Goal: Information Seeking & Learning: Learn about a topic

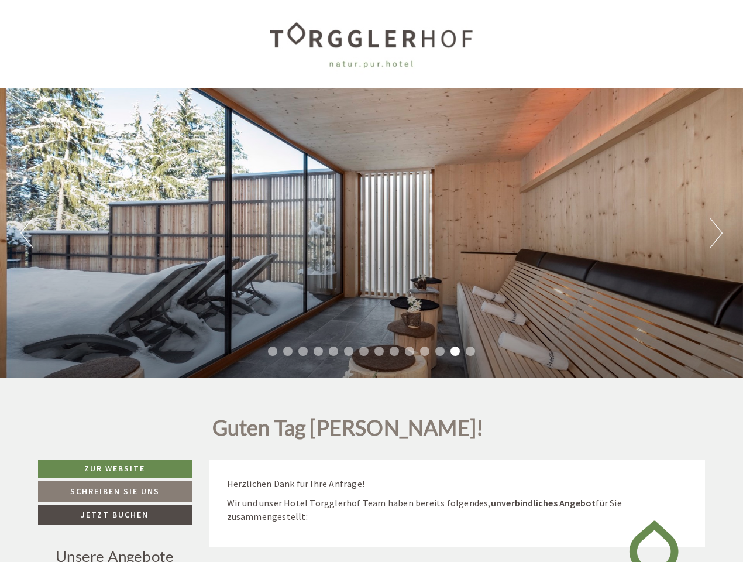
click at [371, 281] on div "Previous Next 1 2 3 4 5 6 7 8 9 10 11 12 13 14" at bounding box center [371, 233] width 743 height 290
click at [26, 233] on button "Previous" at bounding box center [26, 232] width 12 height 29
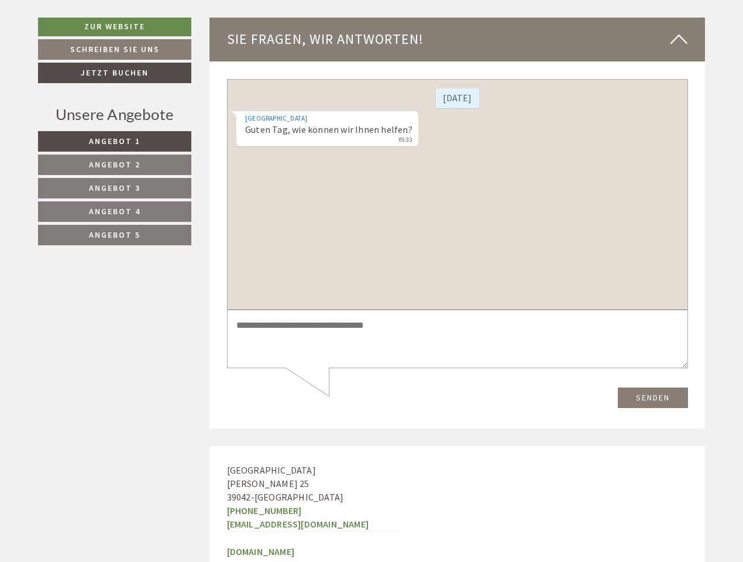
scroll to position [4093, 0]
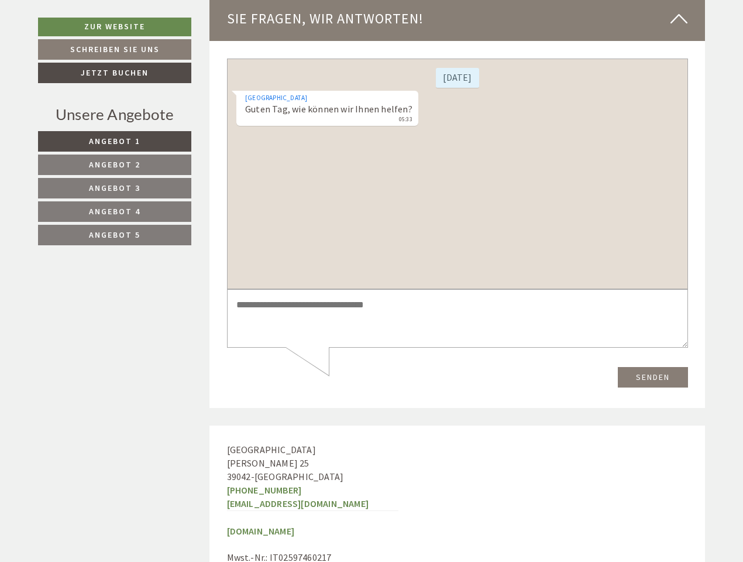
click at [115, 141] on span "Angebot 1" at bounding box center [114, 141] width 51 height 11
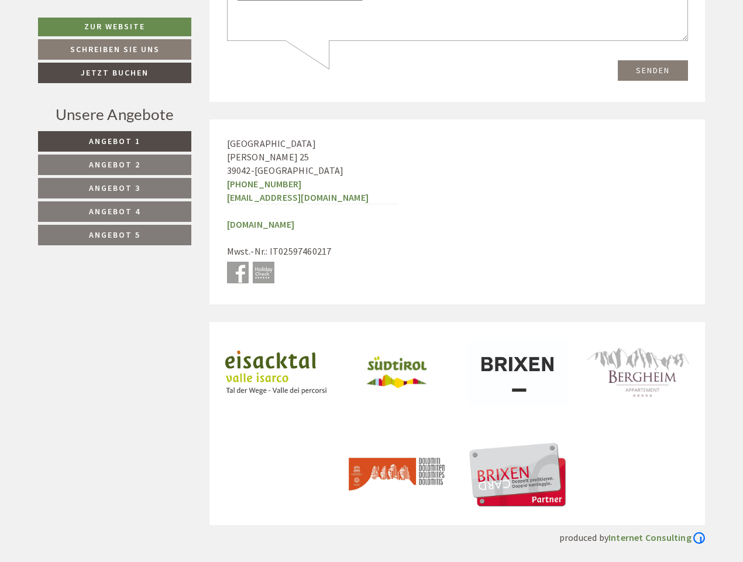
scroll to position [564, 0]
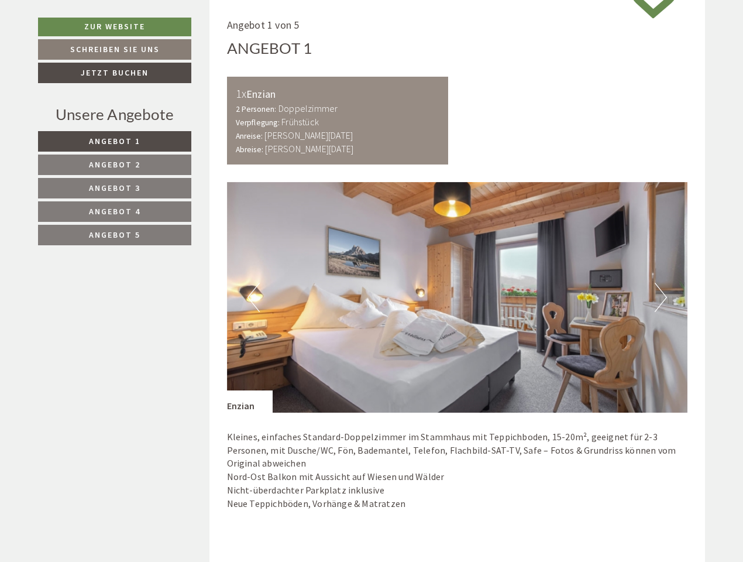
click at [115, 164] on span "Angebot 2" at bounding box center [114, 164] width 51 height 11
